Goal: Task Accomplishment & Management: Complete application form

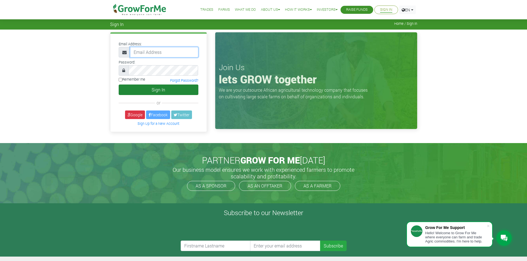
type input "trade@growforme.com"
click at [150, 91] on button "Sign In" at bounding box center [159, 90] width 80 height 11
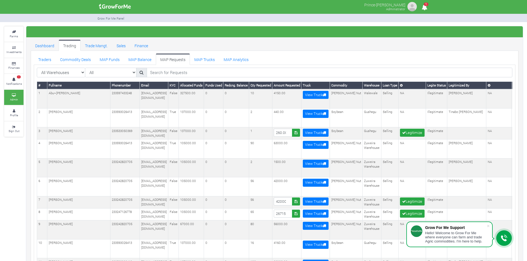
click at [267, 44] on ul "Dashboard Trading Trade Mangt. Sales Finance" at bounding box center [275, 45] width 488 height 11
click at [113, 60] on link "MAP Funds" at bounding box center [109, 59] width 29 height 11
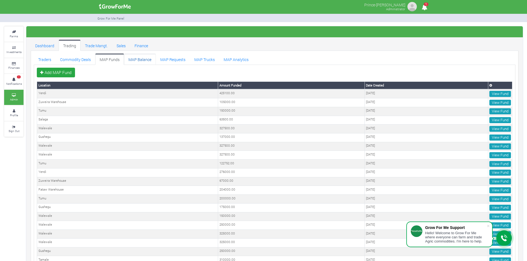
click at [142, 61] on link "MAP Balance" at bounding box center [140, 59] width 32 height 11
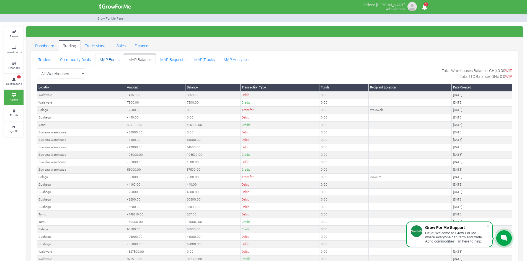
click at [116, 61] on link "MAP Funds" at bounding box center [109, 59] width 29 height 11
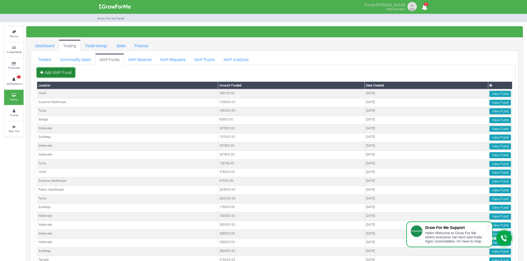
click at [70, 71] on link "Add MAP Fund" at bounding box center [56, 73] width 38 height 10
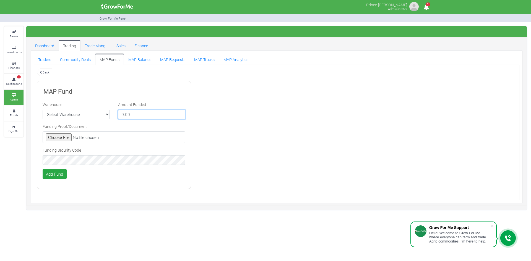
click at [142, 116] on input "number" at bounding box center [151, 115] width 67 height 10
type input "100000"
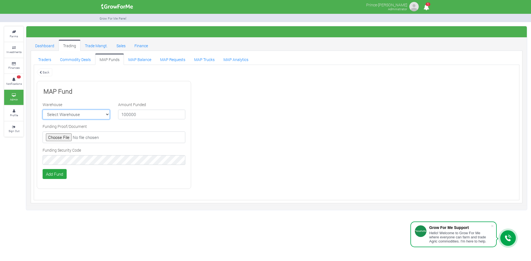
click at [76, 117] on select "Select Warehouse TDX Navrongo Walewale Garu (Faranaya) Kintampo Langbensi WamiA…" at bounding box center [76, 115] width 67 height 10
select select "9"
click at [43, 110] on select "Select Warehouse TDX Navrongo Walewale Garu (Faranaya) Kintampo Langbensi WamiA…" at bounding box center [76, 115] width 67 height 10
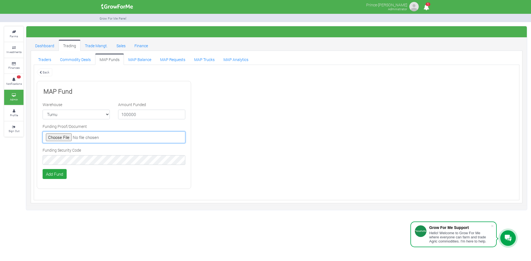
click at [60, 139] on input "file" at bounding box center [114, 138] width 143 height 12
type input "C:\fakepath\GHc 100,000.00.png"
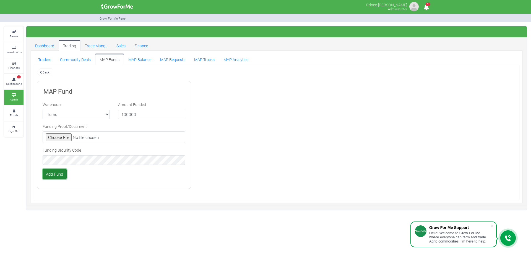
click at [58, 176] on button "Add Fund" at bounding box center [55, 174] width 24 height 10
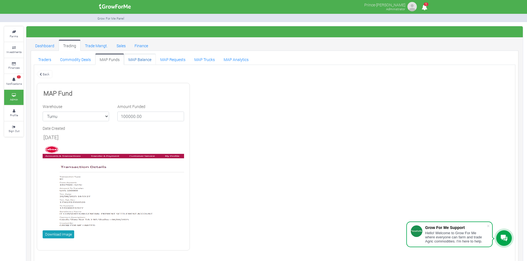
click at [142, 60] on link "MAP Balance" at bounding box center [140, 59] width 32 height 11
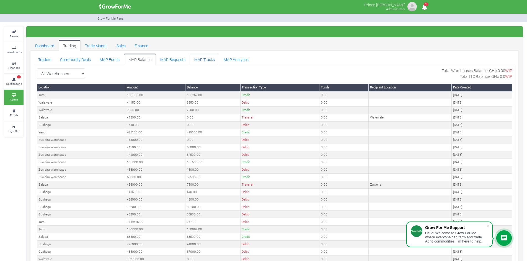
click at [200, 60] on link "MAP Trucks" at bounding box center [204, 59] width 29 height 11
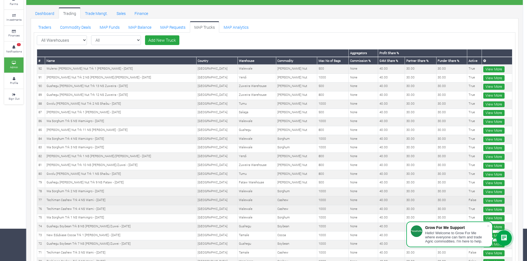
scroll to position [37, 0]
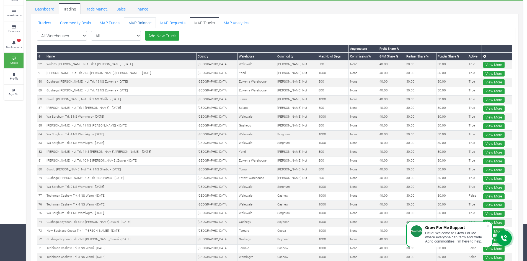
click at [141, 21] on link "MAP Balance" at bounding box center [140, 22] width 32 height 11
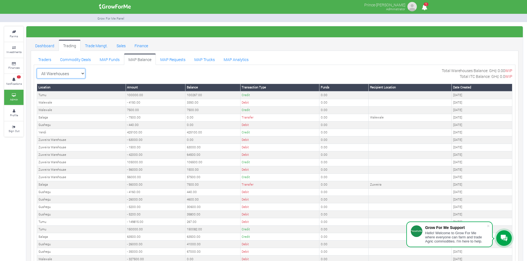
click at [79, 72] on select "All Warehouses TDX Navrongo [GEOGRAPHIC_DATA] Garu ([GEOGRAPHIC_DATA]) [GEOGRAP…" at bounding box center [61, 74] width 48 height 10
select select "?warehouse=2"
click at [37, 69] on select "All Warehouses TDX Navrongo [GEOGRAPHIC_DATA] Garu ([GEOGRAPHIC_DATA]) [GEOGRAP…" at bounding box center [61, 74] width 48 height 10
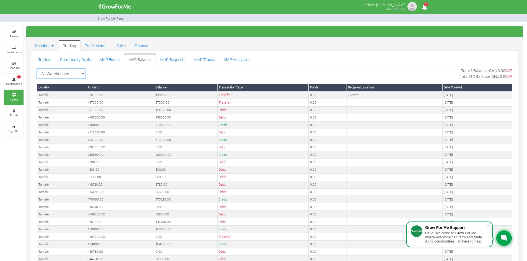
click at [84, 74] on select "All Warehouses TDX Navrongo [GEOGRAPHIC_DATA] Garu ([GEOGRAPHIC_DATA]) [GEOGRAP…" at bounding box center [61, 74] width 48 height 10
select select "?warehouse=16"
click at [37, 69] on select "All Warehouses TDX Navrongo [GEOGRAPHIC_DATA] Garu ([GEOGRAPHIC_DATA]) [GEOGRAP…" at bounding box center [61, 74] width 48 height 10
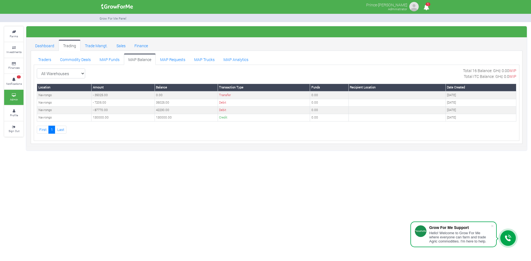
click at [207, 194] on div "Prince-[PERSON_NAME] Administrator 1" at bounding box center [265, 130] width 531 height 261
click at [194, 62] on link "MAP Trucks" at bounding box center [204, 59] width 29 height 11
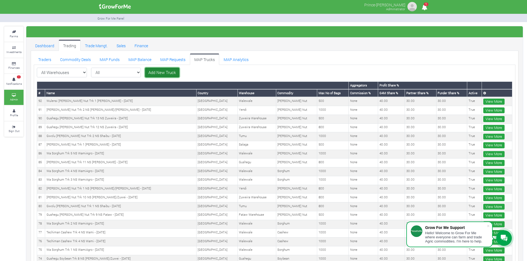
click at [145, 72] on link "Add New Truck" at bounding box center [162, 73] width 34 height 10
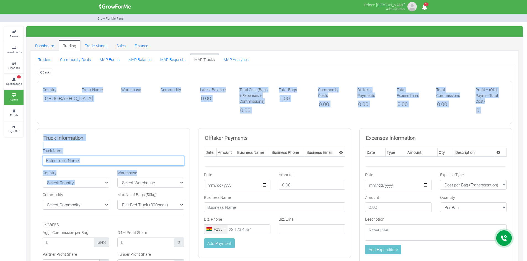
click at [131, 159] on input "text" at bounding box center [113, 161] width 141 height 10
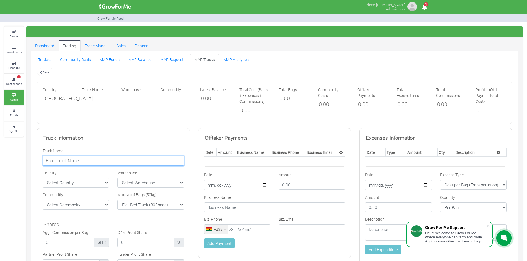
click at [131, 159] on input "text" at bounding box center [113, 161] width 141 height 10
paste input "Tumu Shea Nut Trk 6 NS WamiAgro - 26/08/2025"
type input "Tumu [PERSON_NAME] Nut Trk 6 NS WamiAgro - [DATE]"
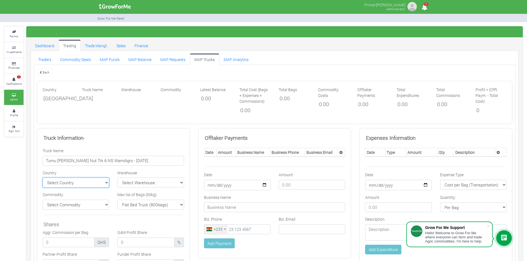
click at [100, 182] on select "Select Country Ghana Nigeria" at bounding box center [76, 183] width 66 height 10
select select "[GEOGRAPHIC_DATA]"
click at [43, 178] on select "Select Country Ghana Nigeria" at bounding box center [76, 183] width 66 height 10
click at [132, 183] on select "Select Warehouse TDX Navrongo Walewale Garu (Faranaya) Kintampo" at bounding box center [150, 183] width 66 height 10
select select "16"
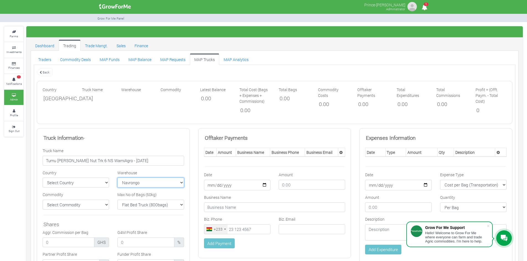
click at [117, 178] on select "Select Warehouse TDX Navrongo Walewale Garu (Faranaya) Kintampo" at bounding box center [150, 183] width 66 height 10
click at [90, 207] on select "Select Commodity Yellow Maize Shea Nut Chicken Tractor Maize" at bounding box center [76, 205] width 66 height 10
select select "11"
click at [43, 200] on select "Select Commodity Yellow Maize Shea Nut Chicken Tractor Maize" at bounding box center [76, 205] width 66 height 10
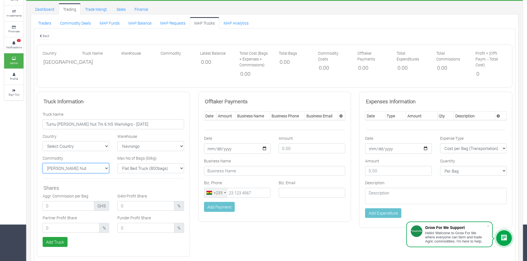
scroll to position [37, 0]
click at [152, 168] on select "Flat Bed Truck (800bags) Bucket Truck (1000bags) Rhino Truck 1 (500bags) Rhino …" at bounding box center [150, 168] width 66 height 10
select select "1000"
click at [117, 163] on select "Flat Bed Truck (800bags) Bucket Truck (1000bags) Rhino Truck 1 (500bags) Rhino …" at bounding box center [150, 168] width 66 height 10
click at [79, 228] on input "number" at bounding box center [71, 228] width 57 height 10
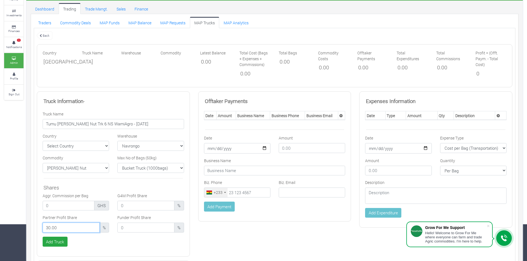
type input "30.00"
click at [129, 225] on input "number" at bounding box center [145, 228] width 57 height 10
type input "30.00"
click at [134, 206] on input "number" at bounding box center [145, 206] width 57 height 10
type input "40.00"
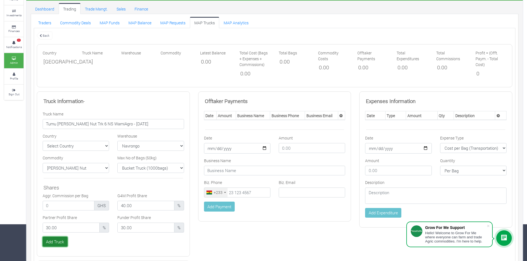
click at [55, 242] on button "Add Truck" at bounding box center [55, 242] width 25 height 10
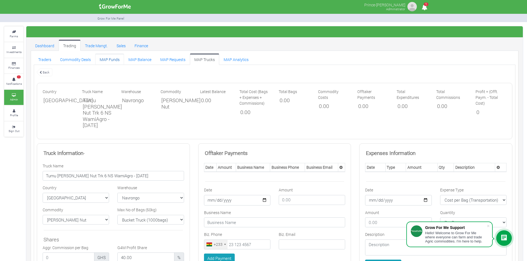
click at [107, 59] on link "MAP Funds" at bounding box center [109, 59] width 29 height 11
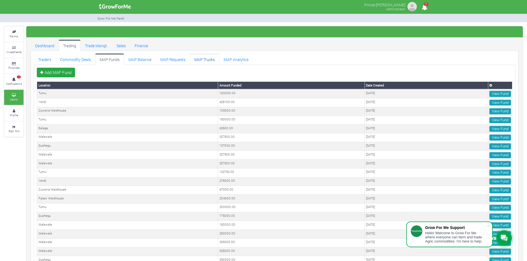
click at [206, 60] on link "MAP Trucks" at bounding box center [204, 59] width 29 height 11
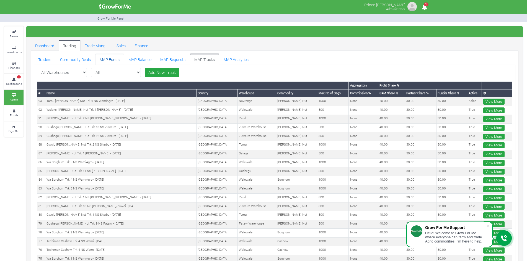
click at [111, 61] on link "MAP Funds" at bounding box center [109, 59] width 29 height 11
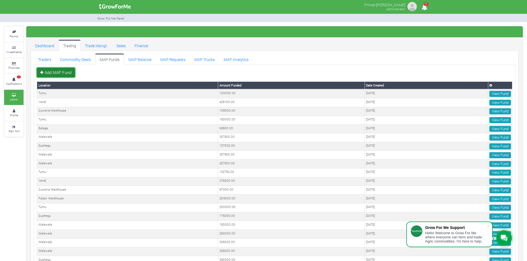
click at [66, 72] on link "Add MAP Fund" at bounding box center [56, 73] width 38 height 10
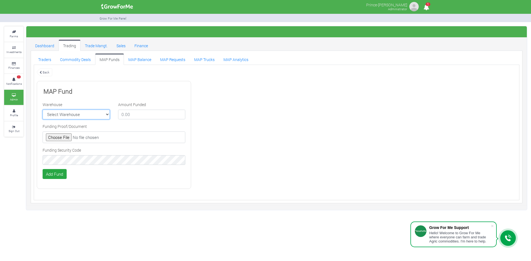
click at [101, 114] on select "Select Warehouse TDX Navrongo [GEOGRAPHIC_DATA] Garu (Faranaya) Kintampo Langbe…" at bounding box center [76, 115] width 67 height 10
select select "16"
click at [43, 110] on select "Select Warehouse TDX Navrongo [GEOGRAPHIC_DATA] Garu (Faranaya) Kintampo Langbe…" at bounding box center [76, 115] width 67 height 10
click at [131, 115] on input "number" at bounding box center [151, 115] width 67 height 10
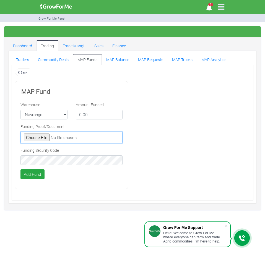
click at [39, 135] on input "file" at bounding box center [71, 138] width 102 height 12
type input "C:\fakepath\GHc 227,500.00.png"
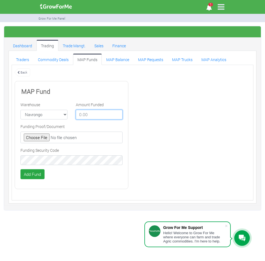
click at [94, 115] on input "number" at bounding box center [99, 115] width 47 height 10
type input "227500"
click at [35, 173] on button "Add Fund" at bounding box center [32, 174] width 24 height 10
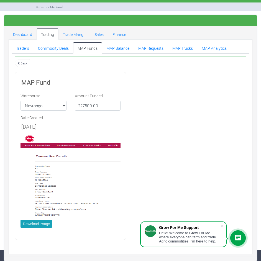
scroll to position [11, 0]
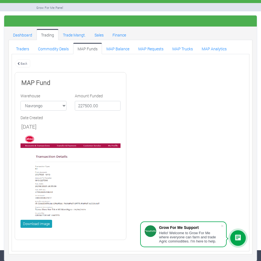
click at [165, 168] on div "Back MAP Fund Warehouse Select Warehouse TDX Navrongo Walewale Garu ([GEOGRAPHI…" at bounding box center [131, 152] width 240 height 186
click at [218, 165] on div "Back MAP Fund Warehouse Select Warehouse TDX Navrongo Walewale Garu ([GEOGRAPHI…" at bounding box center [131, 152] width 240 height 186
